Goal: Task Accomplishment & Management: Use online tool/utility

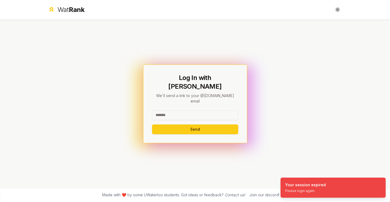
click at [184, 110] on input at bounding box center [195, 115] width 86 height 10
click at [190, 124] on button "Send" at bounding box center [195, 129] width 86 height 10
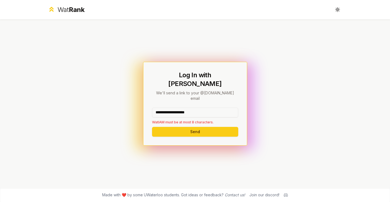
drag, startPoint x: 205, startPoint y: 106, endPoint x: 172, endPoint y: 104, distance: 32.8
click at [172, 107] on input "**********" at bounding box center [195, 112] width 86 height 10
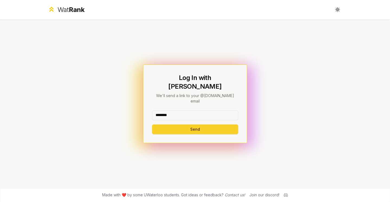
type input "********"
click at [168, 124] on button "Send" at bounding box center [195, 129] width 86 height 10
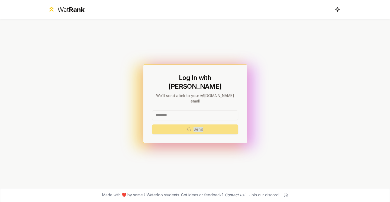
click at [168, 119] on div "******** Send" at bounding box center [195, 122] width 86 height 24
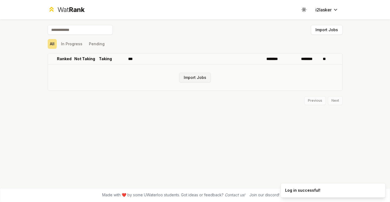
click at [195, 75] on button "Import Jobs" at bounding box center [195, 78] width 32 height 10
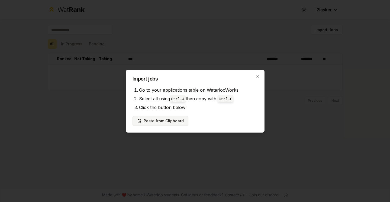
click at [174, 124] on button "Paste from Clipboard" at bounding box center [160, 121] width 56 height 10
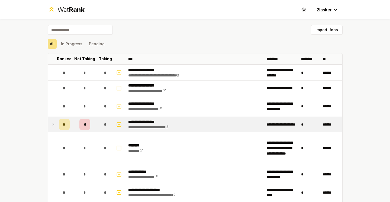
click at [63, 123] on span "*" at bounding box center [64, 124] width 2 height 5
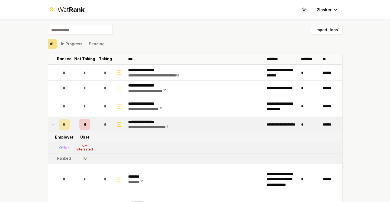
click at [64, 124] on div "*" at bounding box center [64, 124] width 11 height 11
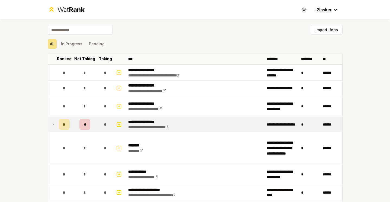
click at [64, 124] on div "*" at bounding box center [64, 124] width 11 height 11
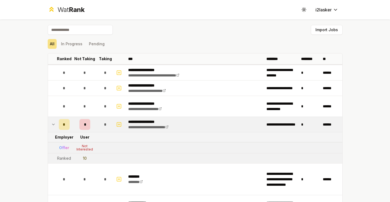
click at [63, 123] on div "*" at bounding box center [64, 124] width 11 height 11
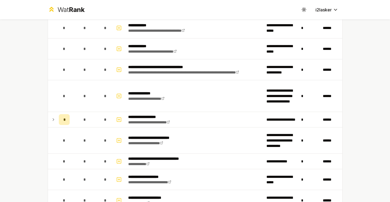
scroll to position [221, 0]
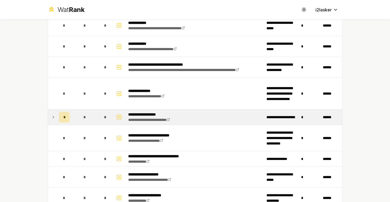
click at [63, 117] on span "*" at bounding box center [64, 116] width 2 height 5
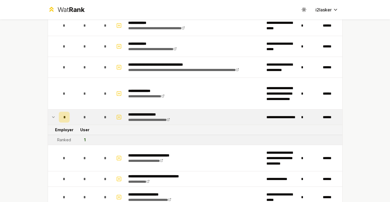
click at [63, 115] on span "*" at bounding box center [64, 116] width 2 height 5
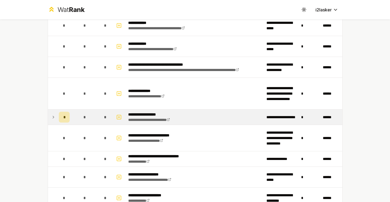
click at [63, 115] on span "*" at bounding box center [64, 116] width 2 height 5
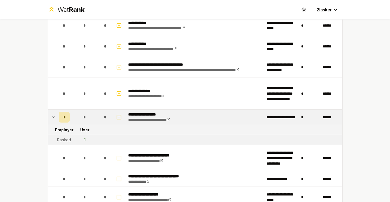
click at [63, 115] on span "*" at bounding box center [64, 116] width 2 height 5
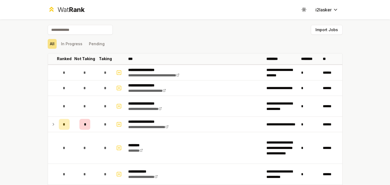
scroll to position [1, 0]
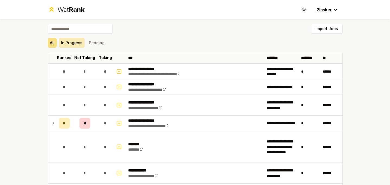
click at [71, 44] on button "In Progress" at bounding box center [72, 43] width 26 height 10
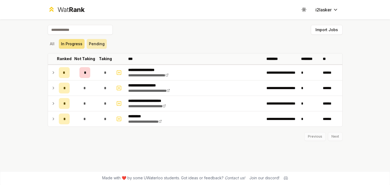
click at [103, 41] on button "Pending" at bounding box center [97, 44] width 20 height 10
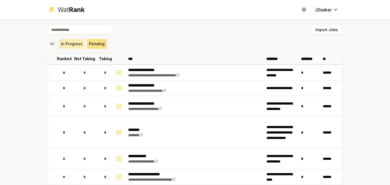
click at [67, 43] on button "In Progress" at bounding box center [72, 44] width 26 height 10
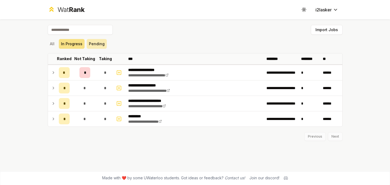
click at [103, 47] on button "Pending" at bounding box center [97, 44] width 20 height 10
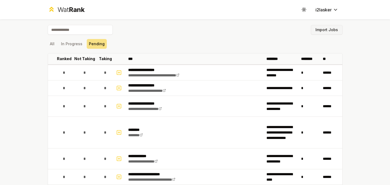
click at [330, 34] on button "Import Jobs" at bounding box center [327, 30] width 32 height 10
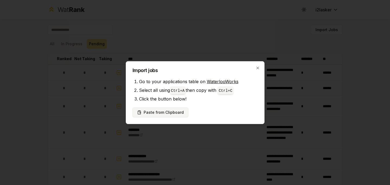
click at [170, 113] on button "Paste from Clipboard" at bounding box center [160, 112] width 56 height 10
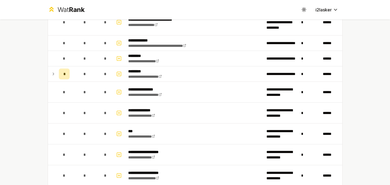
scroll to position [14, 0]
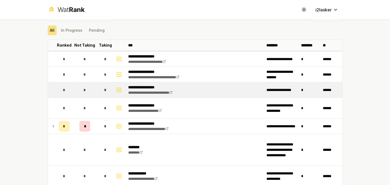
click at [87, 89] on div "*" at bounding box center [84, 89] width 11 height 11
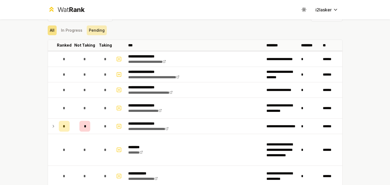
click at [93, 31] on button "Pending" at bounding box center [97, 30] width 20 height 10
